Goal: Download file/media

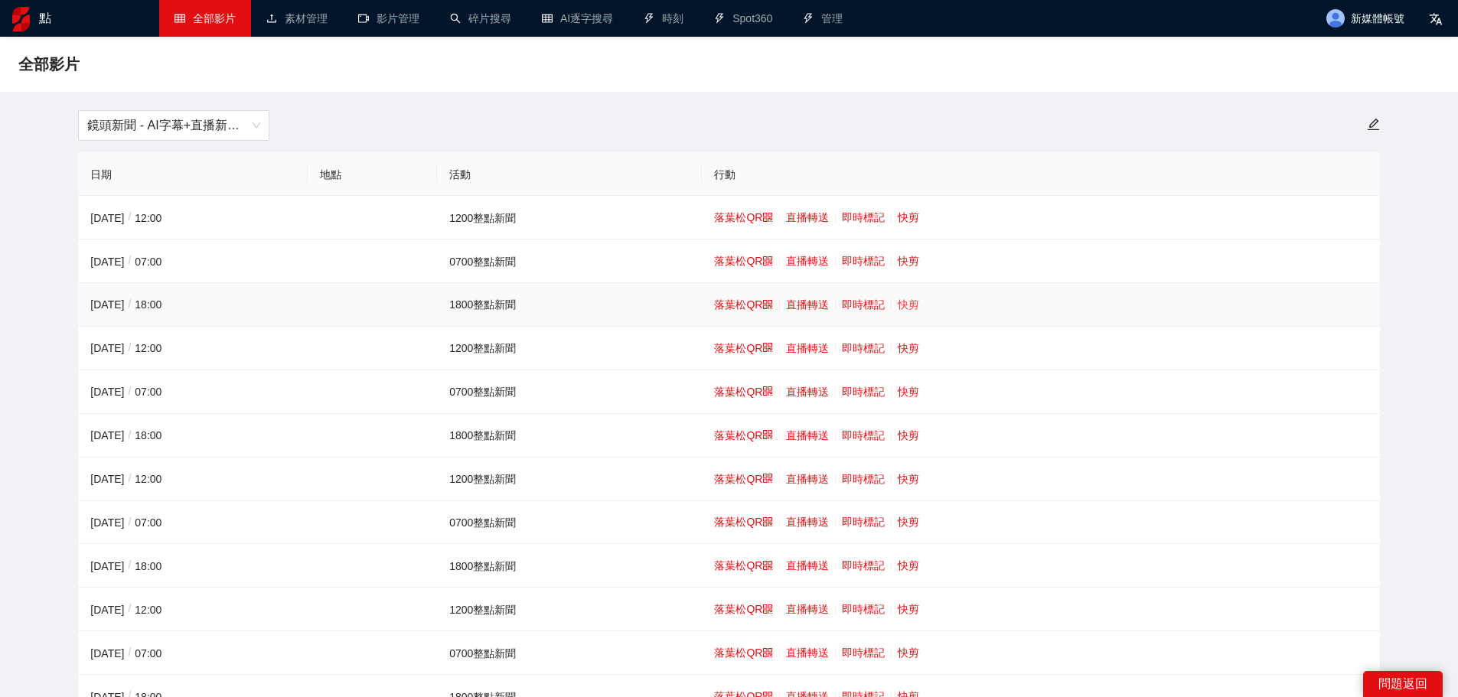
click at [914, 302] on font "快剪" at bounding box center [908, 305] width 21 height 12
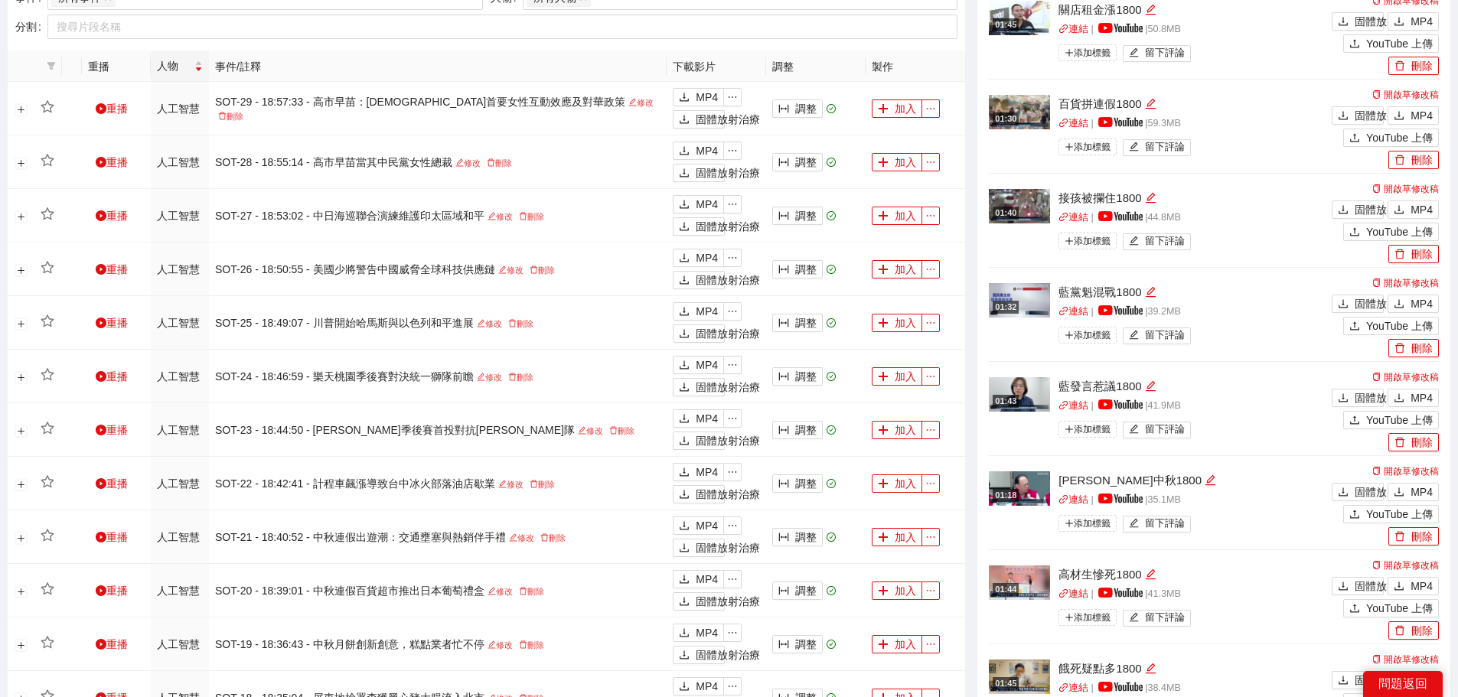
scroll to position [765, 0]
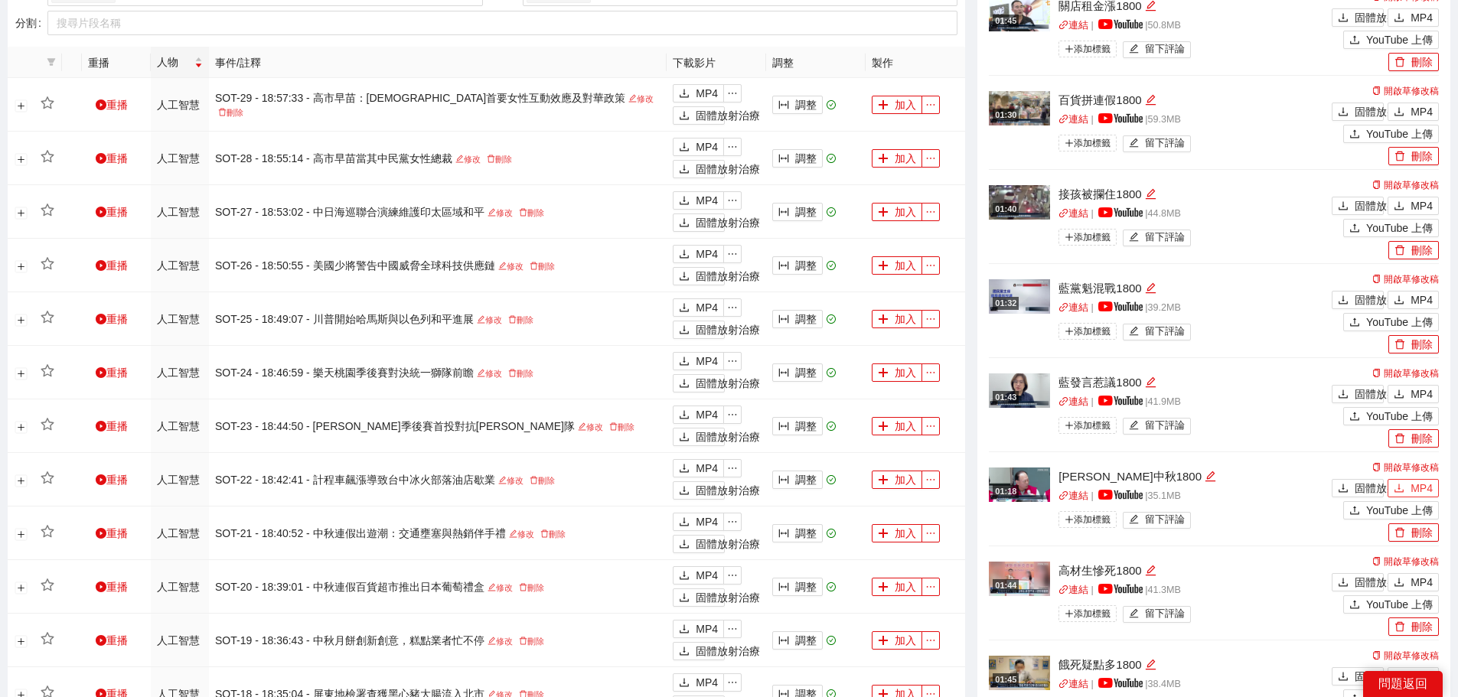
click at [1417, 485] on font "MP4" at bounding box center [1422, 488] width 22 height 12
click at [1417, 392] on font "MP4" at bounding box center [1422, 394] width 22 height 12
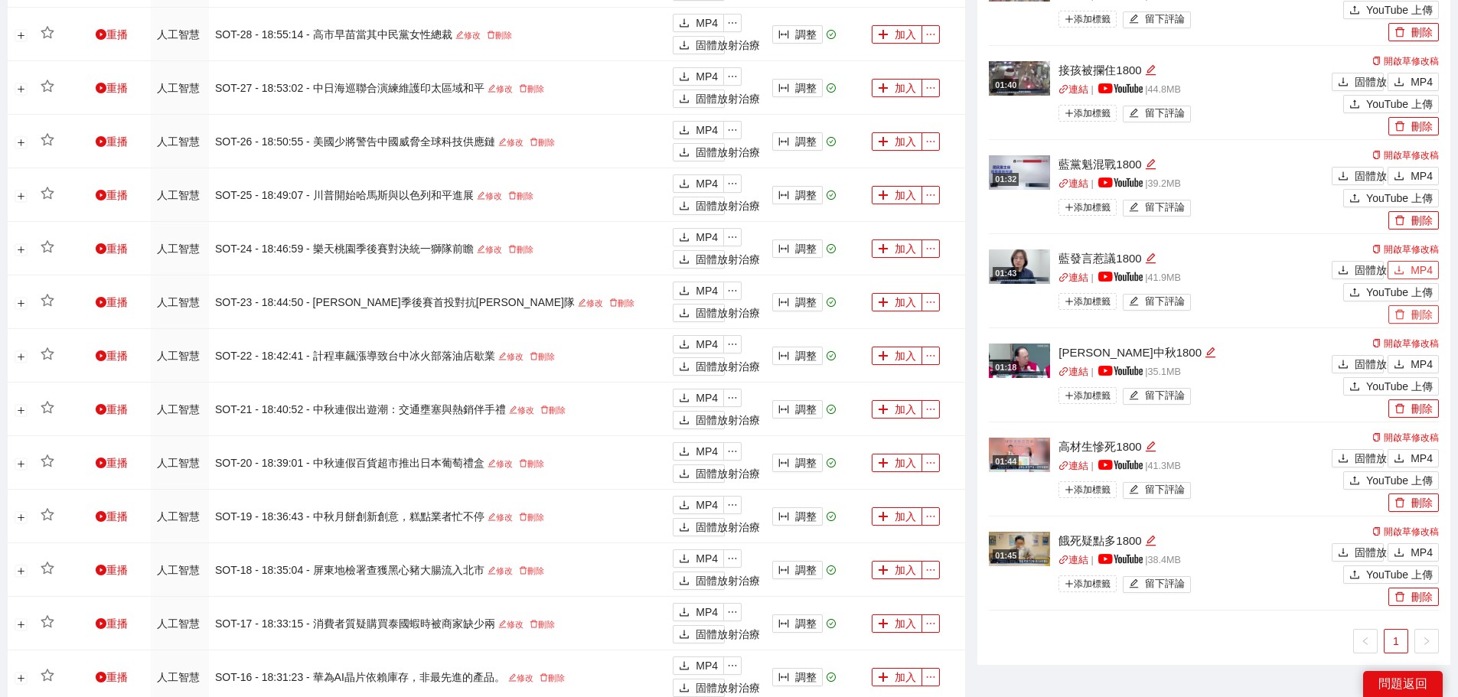
scroll to position [995, 0]
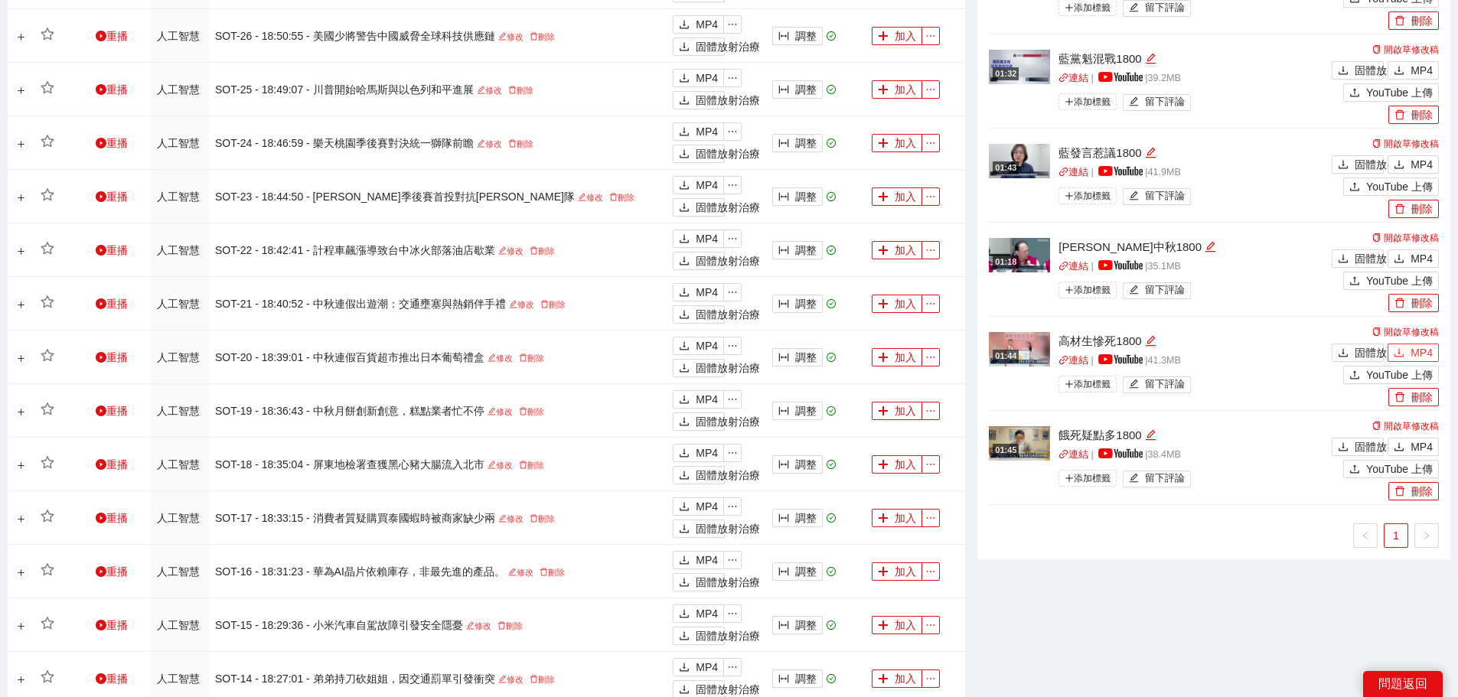
click at [1416, 351] on font "MP4" at bounding box center [1422, 353] width 22 height 12
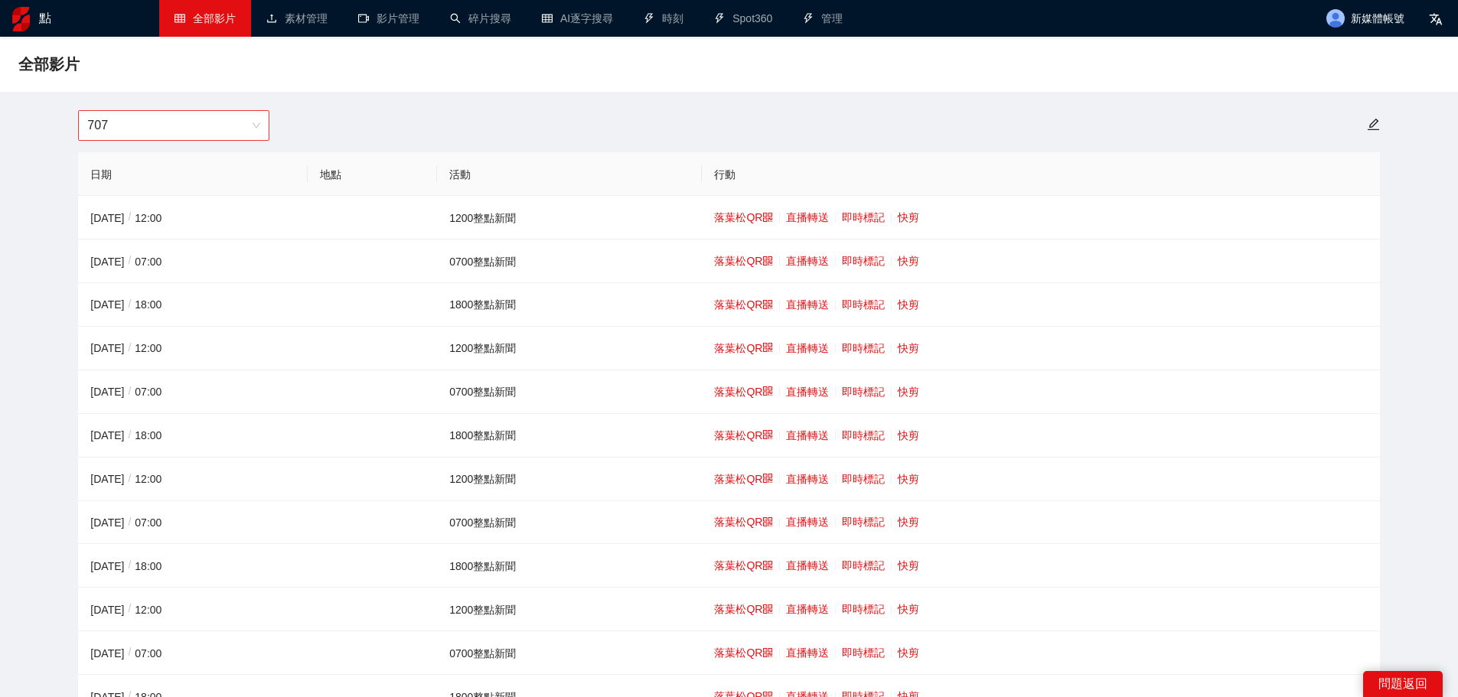
click at [221, 132] on span "707" at bounding box center [173, 125] width 173 height 29
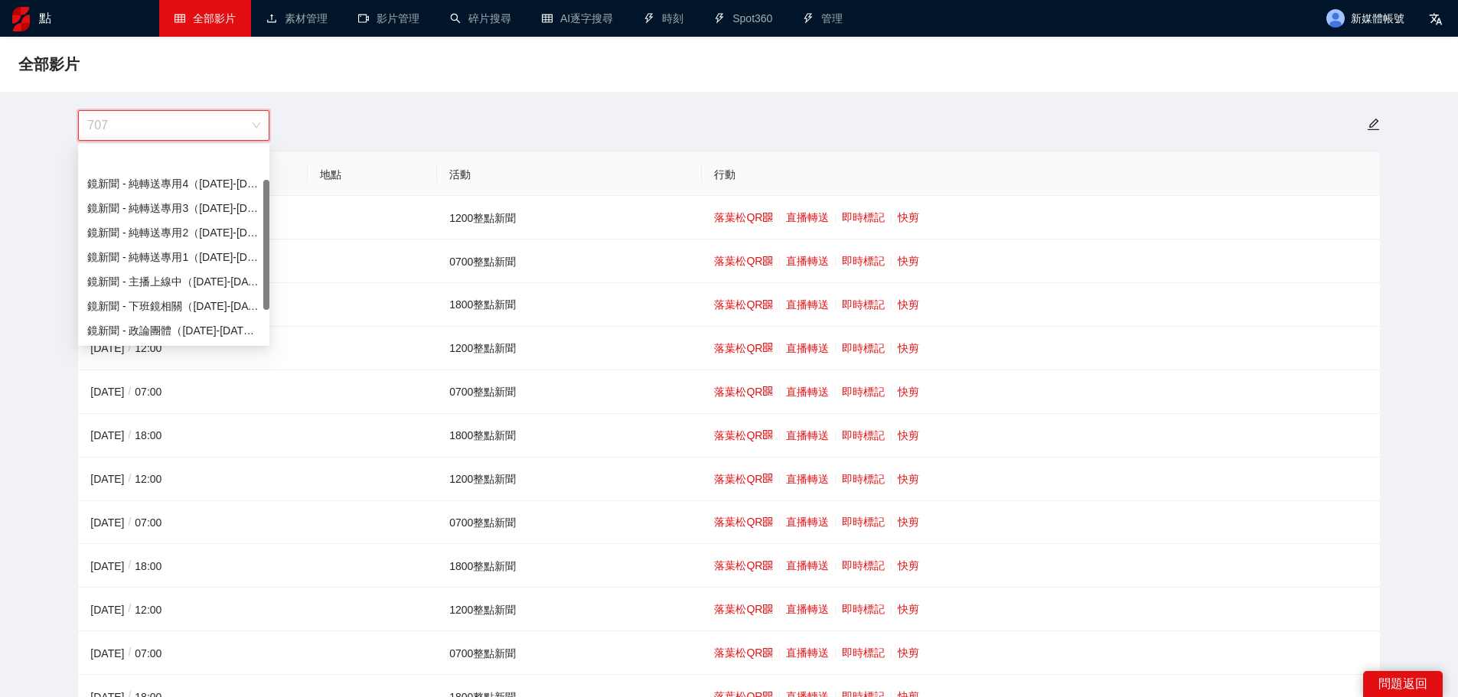
scroll to position [49, 0]
click at [225, 125] on span "707" at bounding box center [173, 125] width 173 height 29
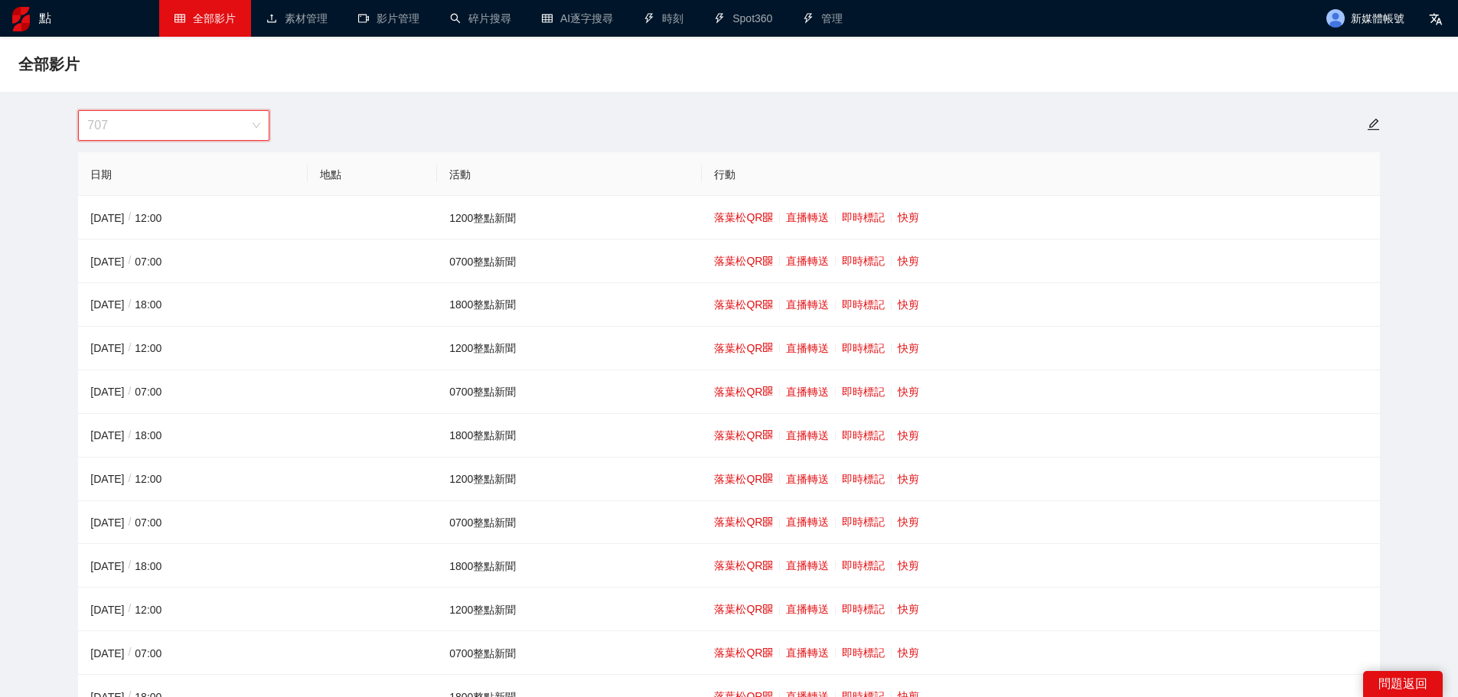
click at [198, 129] on span "707" at bounding box center [173, 125] width 173 height 29
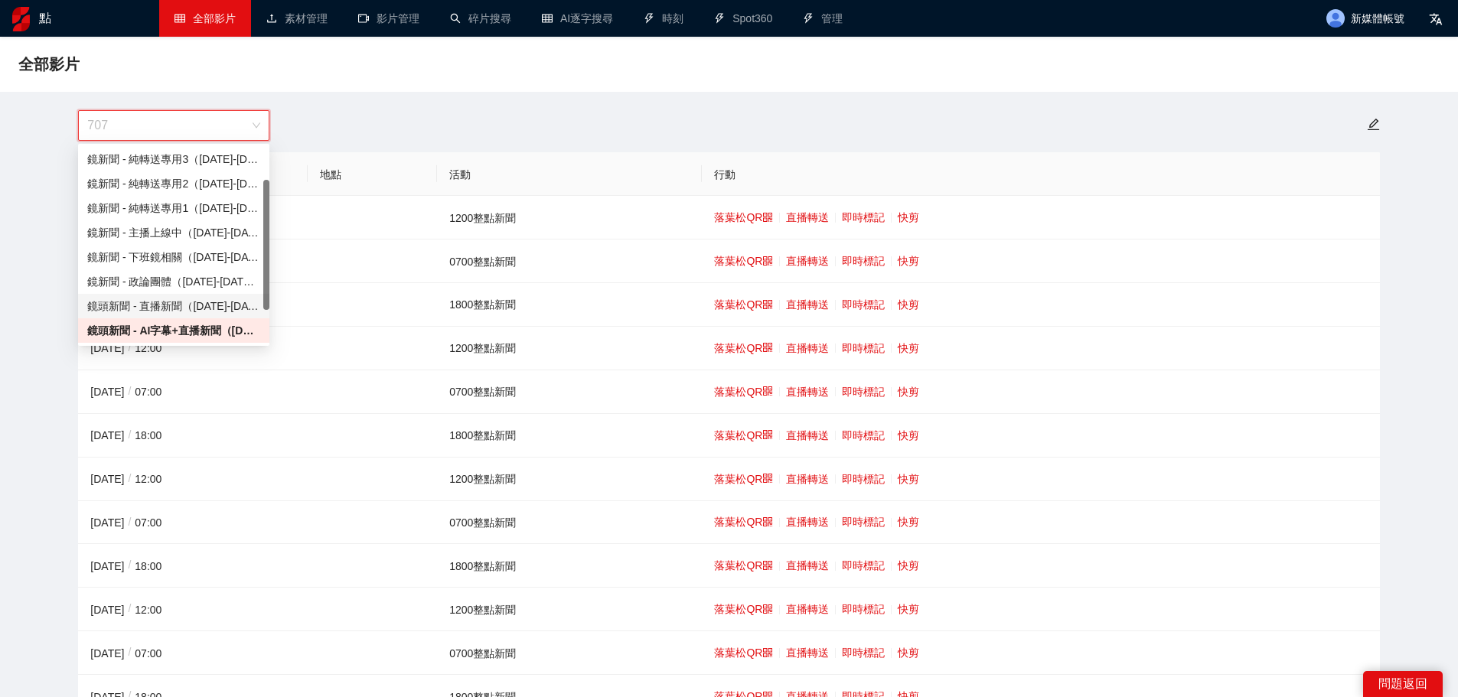
click at [178, 302] on font "鏡頭新聞 - 直播新聞（[DATE]-[DATE]）" at bounding box center [181, 306] width 188 height 12
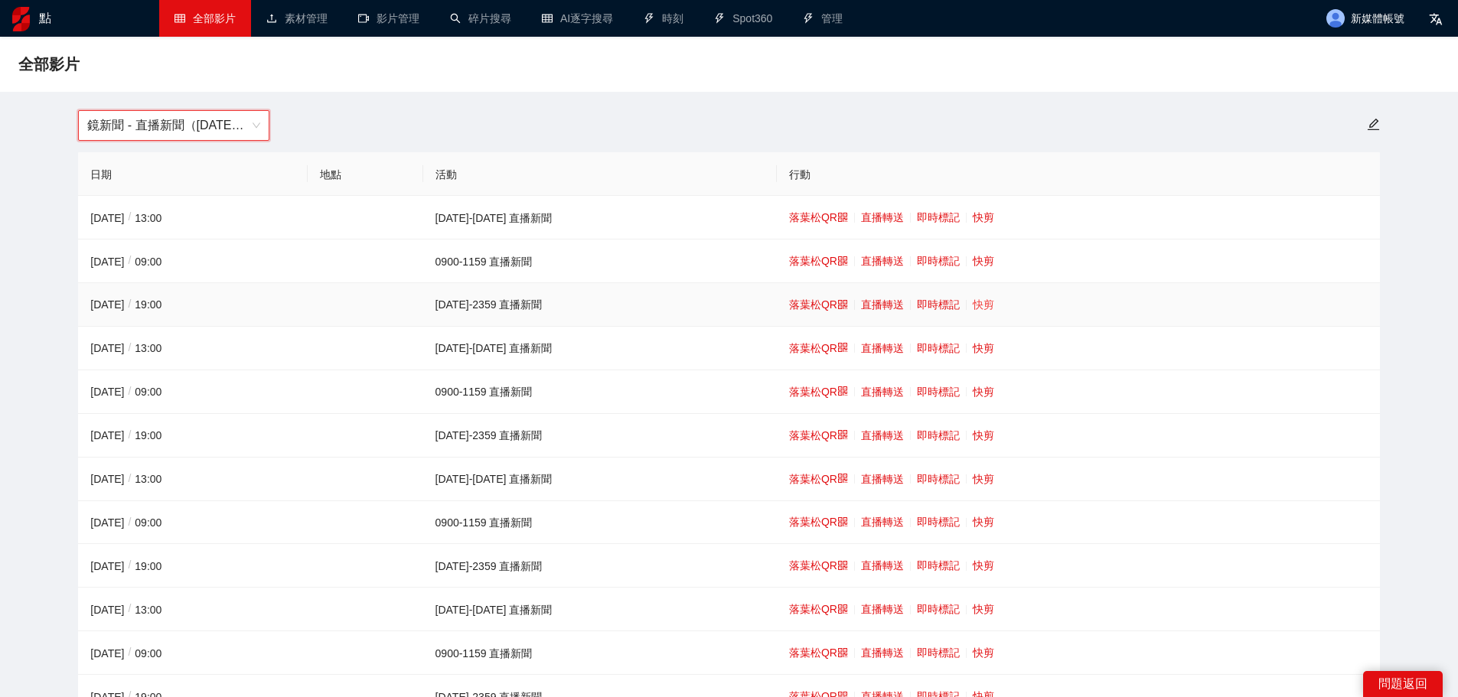
click at [973, 311] on font "快剪" at bounding box center [983, 305] width 21 height 12
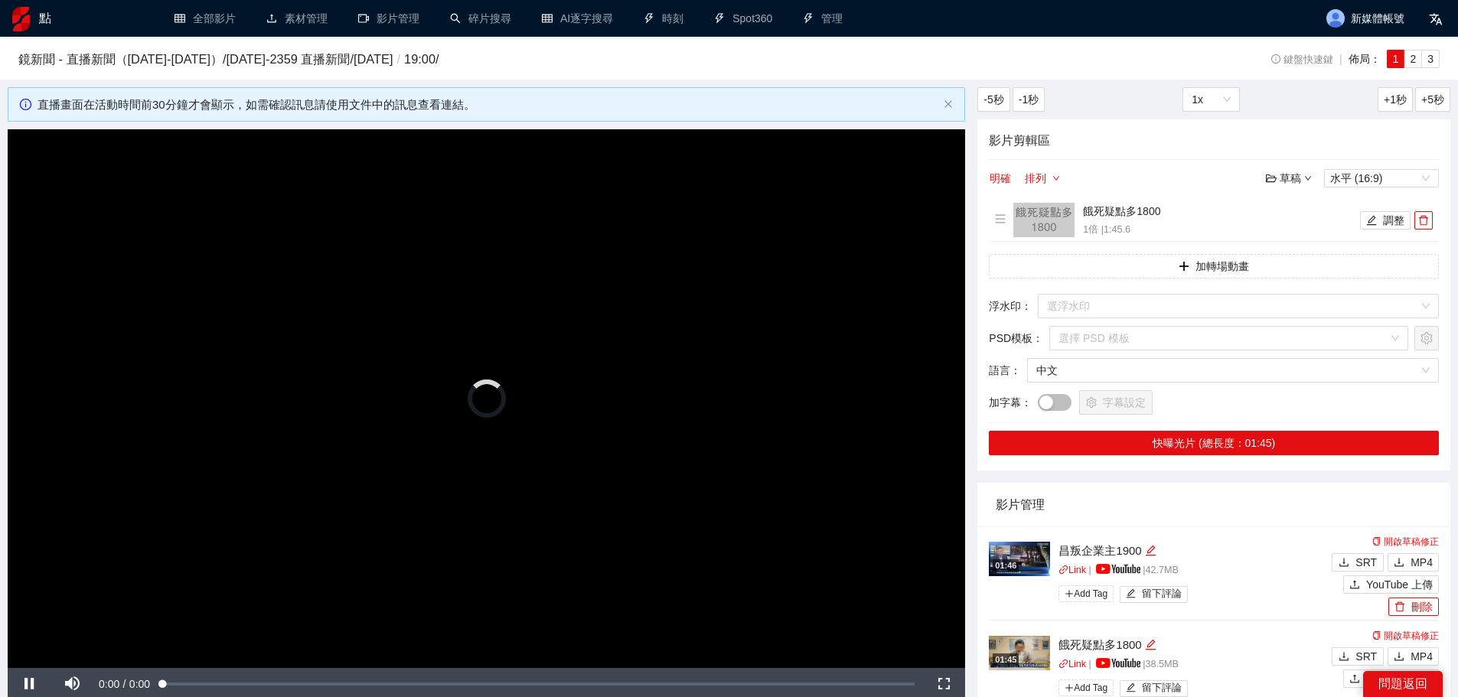
click at [509, 409] on video "Video Player" at bounding box center [487, 398] width 958 height 539
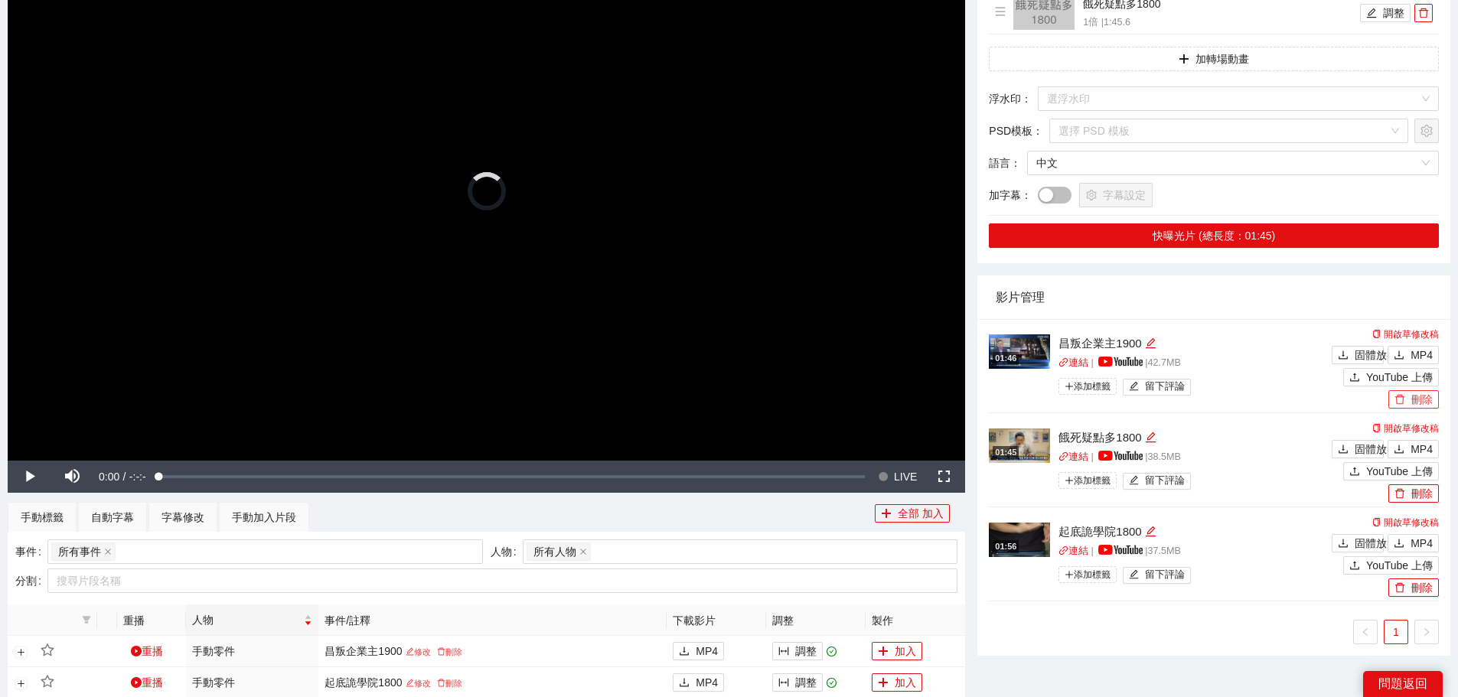
scroll to position [306, 0]
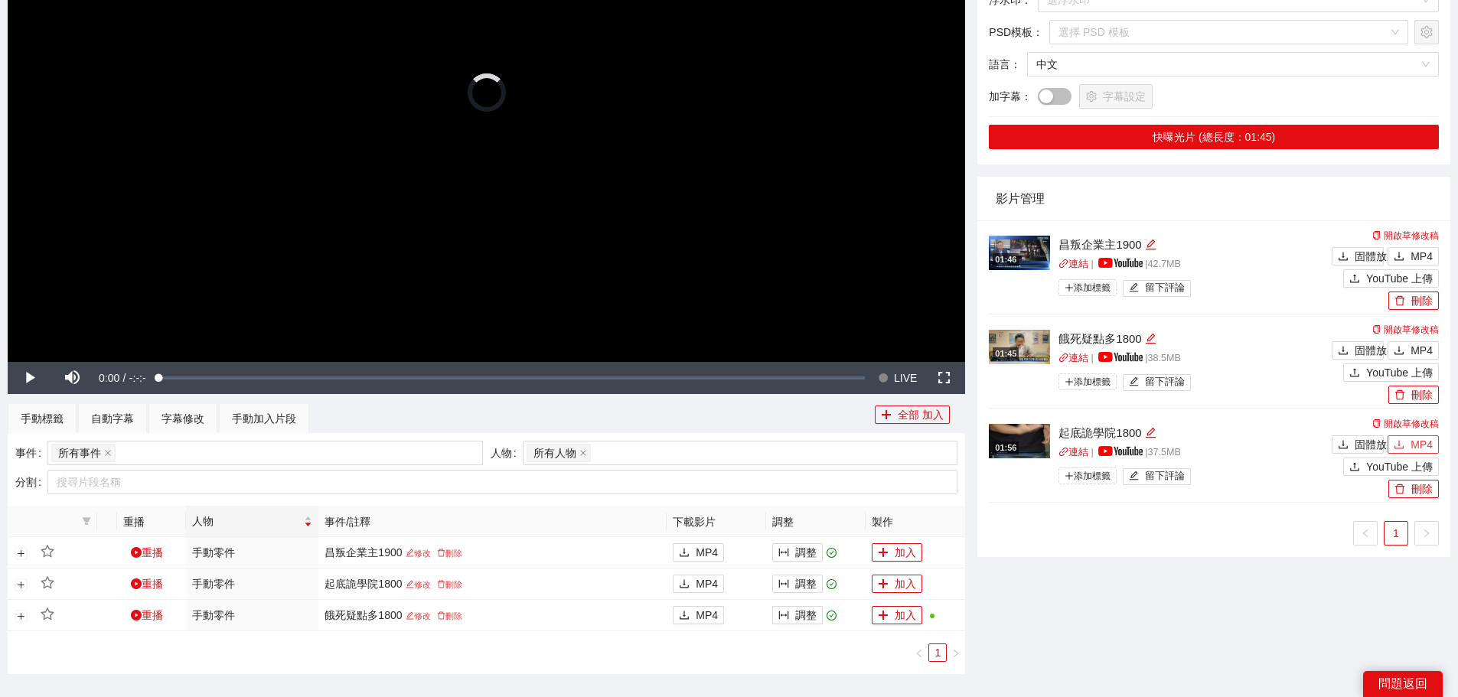
click at [1412, 440] on font "MP4" at bounding box center [1422, 445] width 22 height 12
click at [1417, 341] on button "MP4" at bounding box center [1413, 350] width 51 height 18
